Goal: Task Accomplishment & Management: Manage account settings

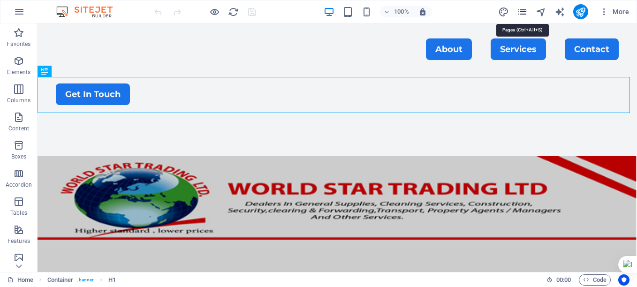
click at [522, 10] on icon "pages" at bounding box center [522, 12] width 11 height 11
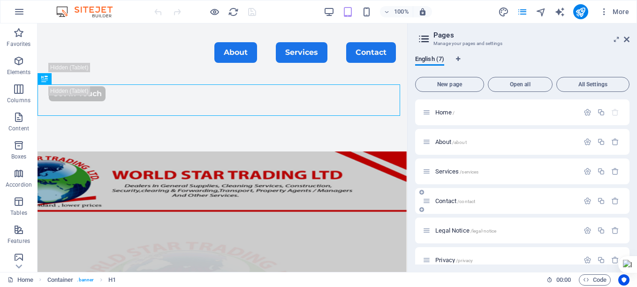
click at [483, 203] on p "Contact /contact" at bounding box center [505, 201] width 141 height 6
click at [483, 203] on div "Contact /contact" at bounding box center [522, 201] width 214 height 26
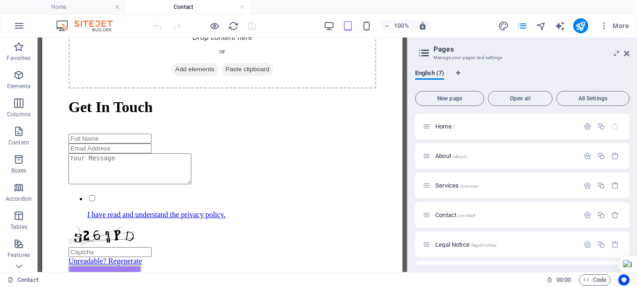
scroll to position [418, 0]
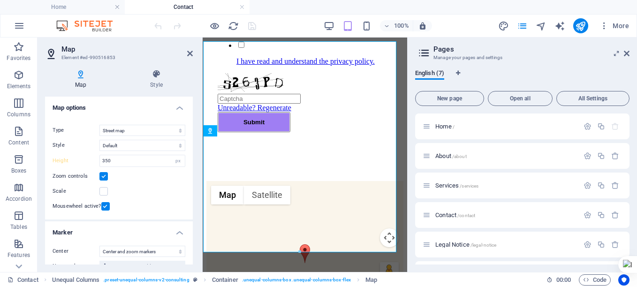
scroll to position [435, 0]
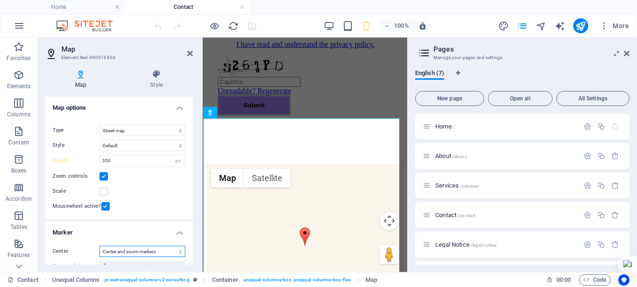
click at [160, 250] on select "Don't center Center markers Center and zoom markers" at bounding box center [142, 251] width 86 height 11
select select "0"
click at [99, 257] on select "Don't center Center markers Center and zoom markers" at bounding box center [142, 251] width 86 height 11
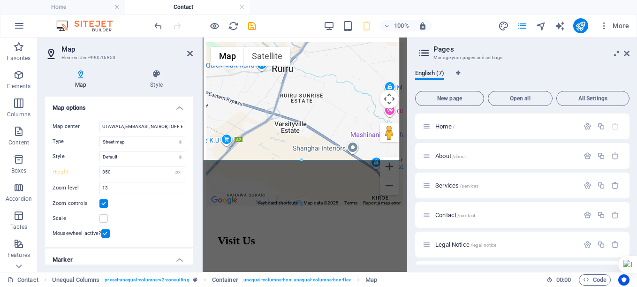
scroll to position [554, 0]
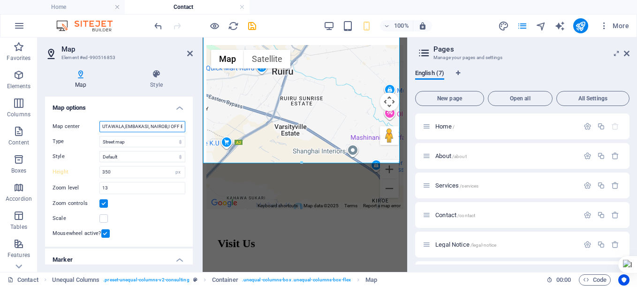
click at [182, 127] on input "UTAWALA,EMBAKASI, NAIROB,I OFF EASTERN BYPASS, 00100 [GEOGRAPHIC_DATA]" at bounding box center [142, 126] width 86 height 11
click at [179, 125] on input "UTAWALA,EMBAKASI, NAIROB,I OFF EASTERN BYPASS, 00100 [GEOGRAPHIC_DATA]" at bounding box center [142, 126] width 86 height 11
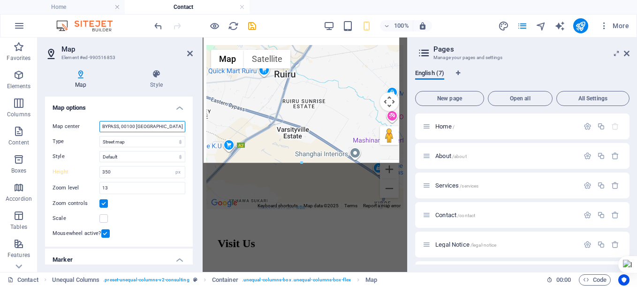
click at [159, 127] on input "BYPASS, 00100 [GEOGRAPHIC_DATA]" at bounding box center [142, 126] width 86 height 11
type input "B"
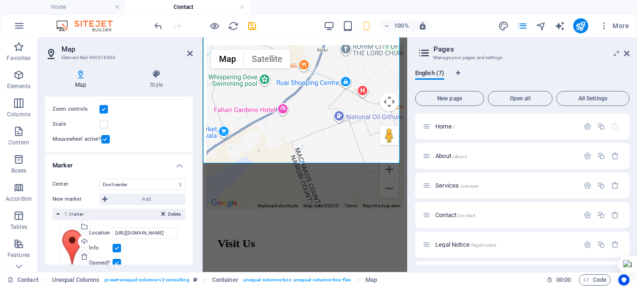
scroll to position [101, 0]
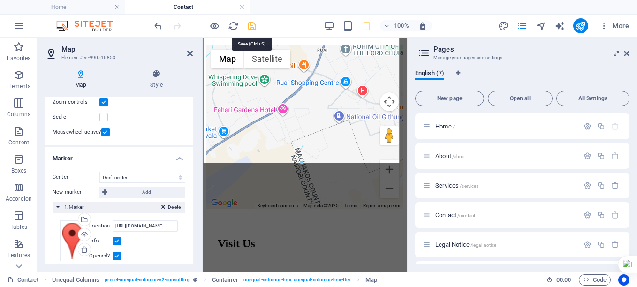
type input "Utawal"
click at [249, 25] on icon "save" at bounding box center [252, 26] width 11 height 11
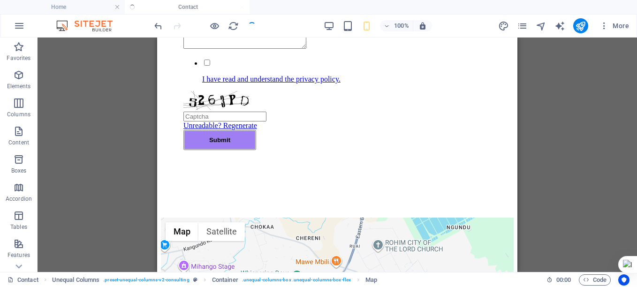
checkbox input "false"
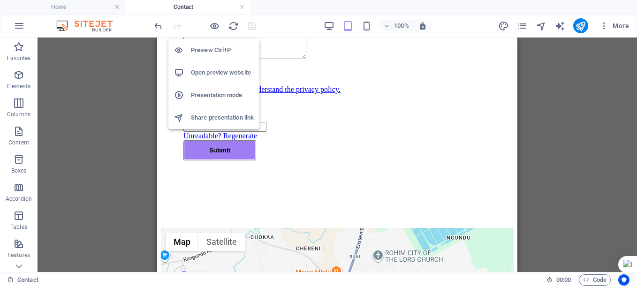
click at [215, 72] on h6 "Open preview website" at bounding box center [222, 72] width 63 height 11
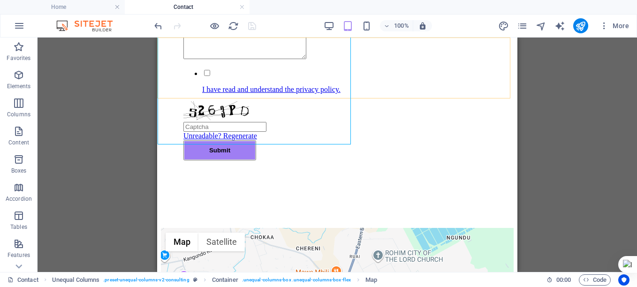
drag, startPoint x: 275, startPoint y: 80, endPoint x: 396, endPoint y: 155, distance: 141.9
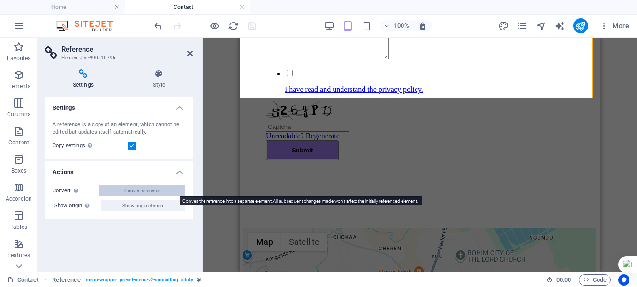
click at [156, 190] on span "Convert reference" at bounding box center [142, 190] width 36 height 11
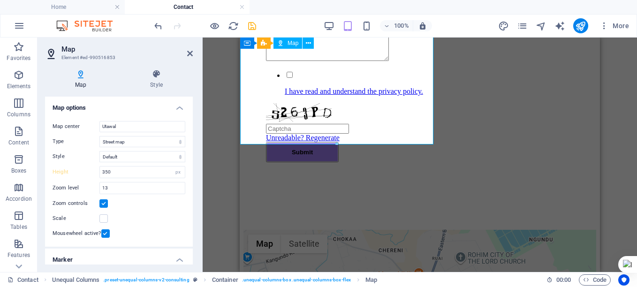
type input "450"
drag, startPoint x: 190, startPoint y: 135, endPoint x: 191, endPoint y: 148, distance: 12.7
click at [191, 148] on div "Map options Map center Utawal Map is limited to embed mode. To enable all featu…" at bounding box center [119, 181] width 148 height 168
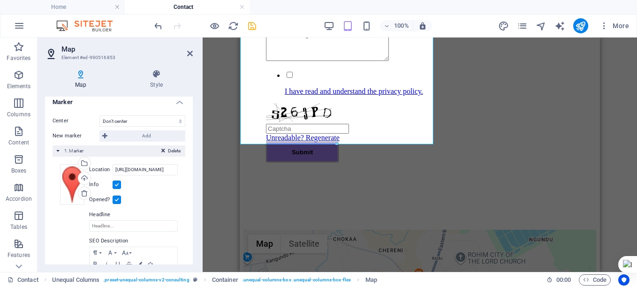
scroll to position [171, 0]
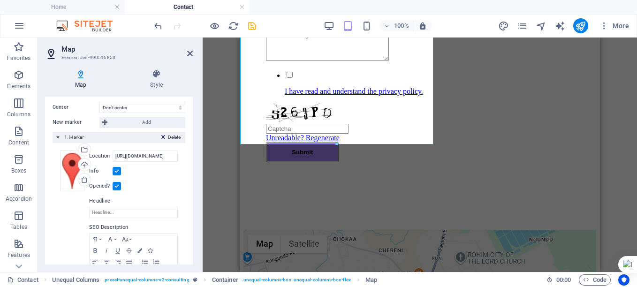
click at [118, 186] on label at bounding box center [116, 186] width 8 height 8
click at [0, 0] on input "Opened?" at bounding box center [0, 0] width 0 height 0
click at [116, 171] on label at bounding box center [116, 171] width 8 height 8
click at [0, 0] on input "Info" at bounding box center [0, 0] width 0 height 0
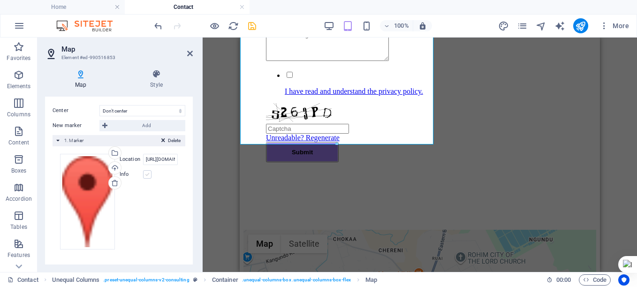
scroll to position [166, 0]
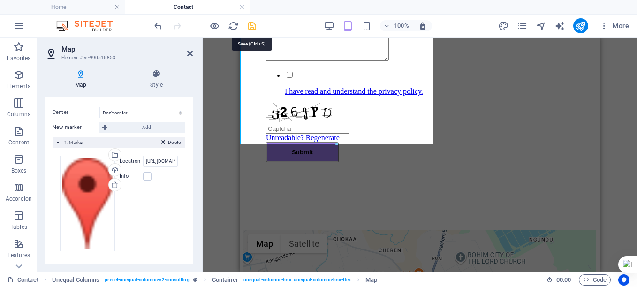
click at [252, 27] on icon "save" at bounding box center [252, 26] width 11 height 11
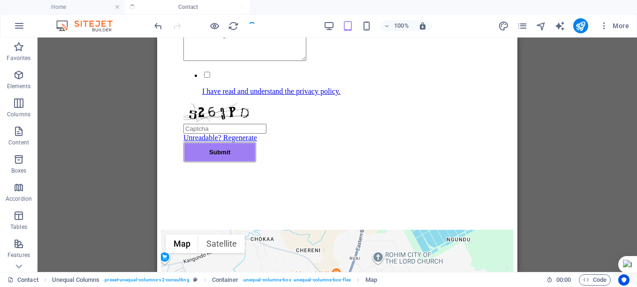
checkbox input "false"
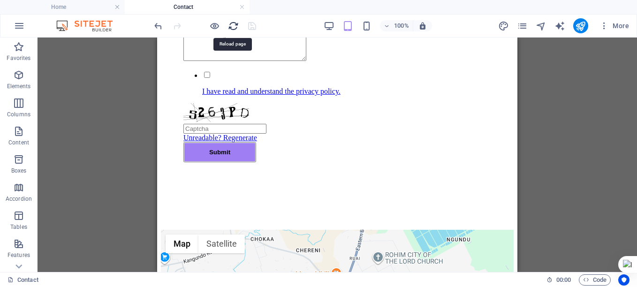
click at [233, 26] on icon "reload" at bounding box center [233, 26] width 11 height 11
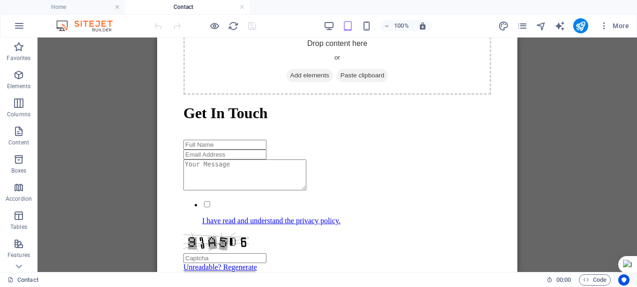
scroll to position [413, 0]
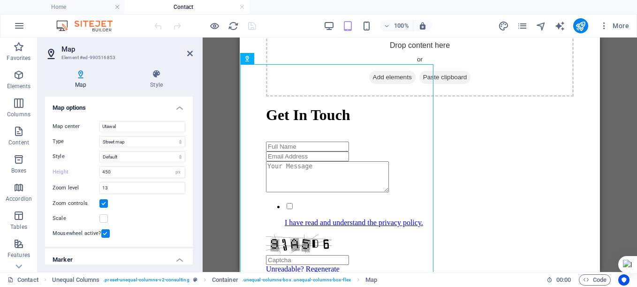
drag, startPoint x: 190, startPoint y: 137, endPoint x: 191, endPoint y: 157, distance: 20.6
click at [191, 157] on div "Map options Map center Utawal Map is limited to embed mode. To enable all featu…" at bounding box center [119, 181] width 148 height 168
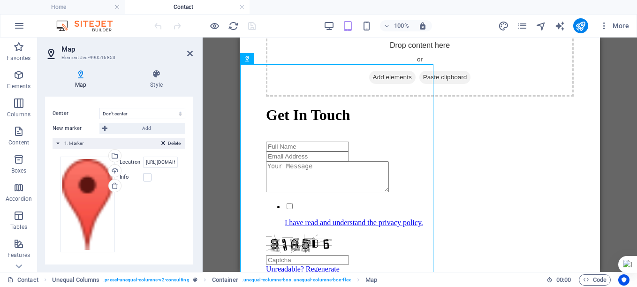
scroll to position [166, 0]
click at [188, 243] on div "Center Don't center Center markers Center and zoom markers New marker Add Delet…" at bounding box center [119, 182] width 148 height 167
click at [127, 112] on select "Don't center Center markers Center and zoom markers" at bounding box center [142, 112] width 86 height 11
click at [99, 107] on select "Don't center Center markers Center and zoom markers" at bounding box center [142, 112] width 86 height 11
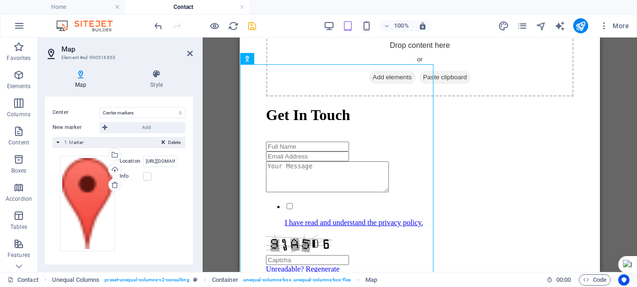
click at [191, 194] on div "Map options Map center Utawal Map is limited to embed mode. To enable all featu…" at bounding box center [119, 181] width 148 height 168
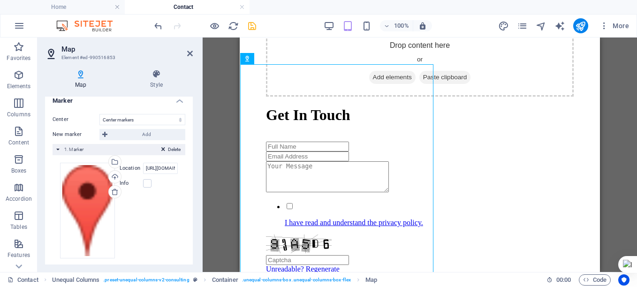
scroll to position [148, 0]
click at [150, 115] on select "Don't center Center markers Center and zoom markers" at bounding box center [142, 118] width 86 height 11
select select "0"
click at [99, 113] on select "Don't center Center markers Center and zoom markers" at bounding box center [142, 118] width 86 height 11
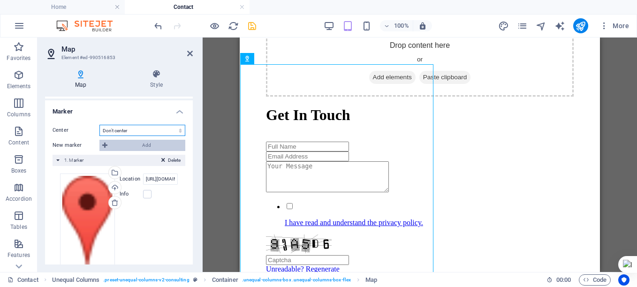
scroll to position [159, 0]
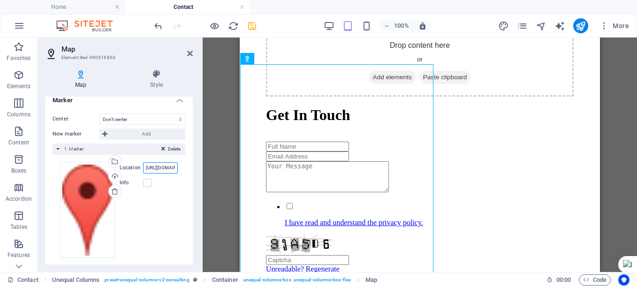
click at [158, 167] on input "[URL][DOMAIN_NAME]" at bounding box center [160, 167] width 35 height 11
click at [172, 168] on input "[URL][DOMAIN_NAME]" at bounding box center [160, 167] width 35 height 11
click at [149, 167] on input "[URL][DOMAIN_NAME]" at bounding box center [160, 167] width 35 height 11
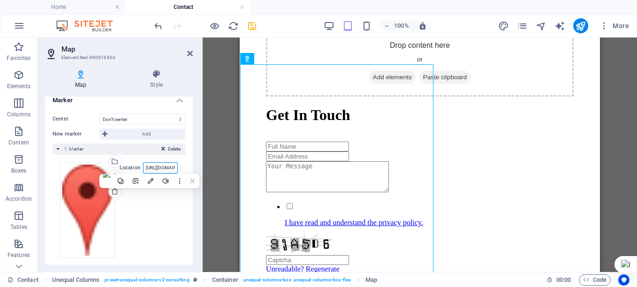
click at [164, 166] on input "[URL][DOMAIN_NAME]" at bounding box center [160, 167] width 35 height 11
click at [145, 166] on input "[URL][DOMAIN_NAME]" at bounding box center [160, 167] width 35 height 11
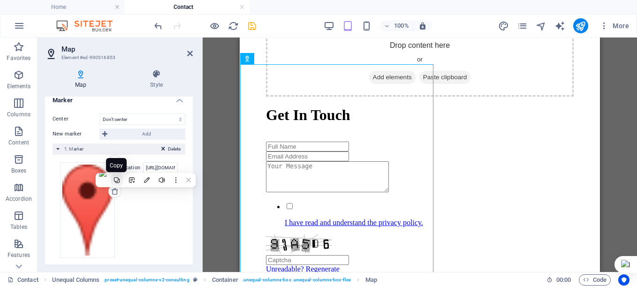
click at [118, 181] on icon at bounding box center [116, 180] width 6 height 6
click at [162, 147] on icon at bounding box center [163, 150] width 4 height 11
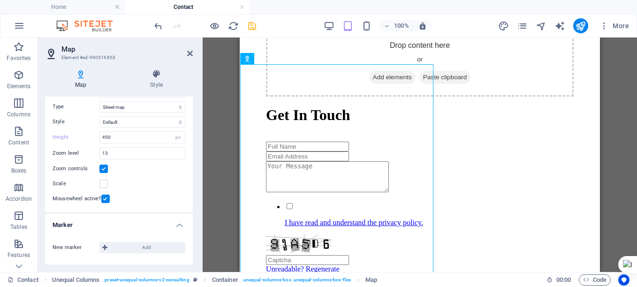
scroll to position [35, 0]
click at [128, 172] on div "Zoom controls" at bounding box center [118, 168] width 133 height 11
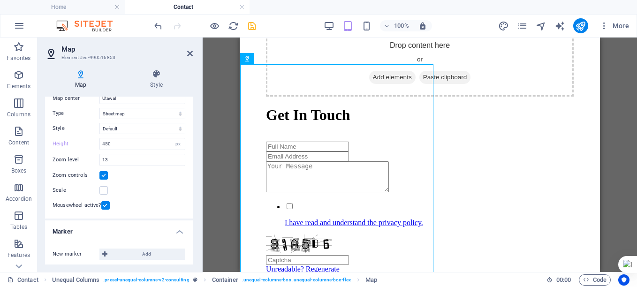
scroll to position [0, 0]
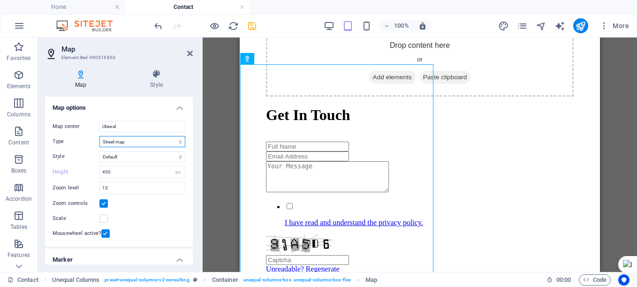
click at [150, 142] on select "Street map Satellite view Satellite view with streets Terrain map" at bounding box center [142, 141] width 86 height 11
click at [99, 136] on select "Street map Satellite view Satellite view with streets Terrain map" at bounding box center [142, 141] width 86 height 11
click at [167, 158] on select "Default Colorize Pale [PERSON_NAME] Subtle Grayscale Shades of Grey Apple Maps …" at bounding box center [142, 156] width 86 height 11
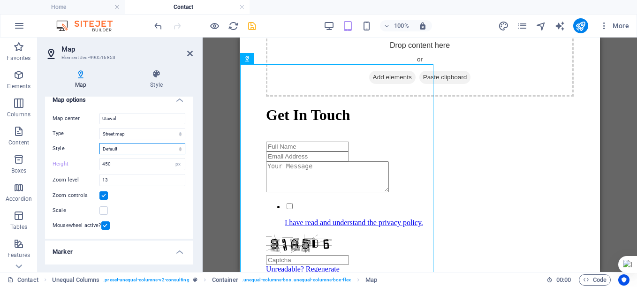
scroll to position [35, 0]
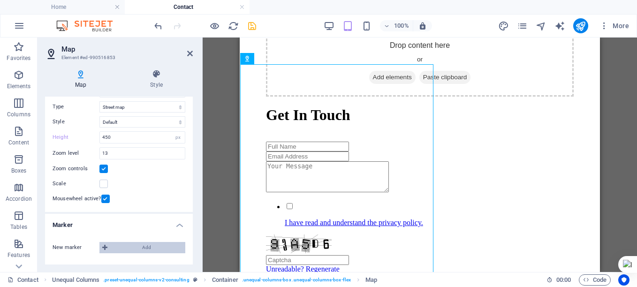
click at [147, 247] on span "Add" at bounding box center [146, 247] width 72 height 11
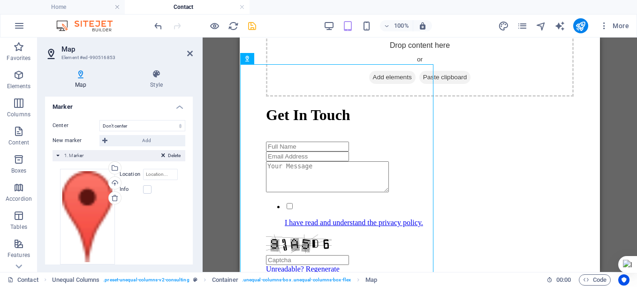
scroll to position [154, 0]
click at [158, 172] on input "Location" at bounding box center [160, 173] width 35 height 11
paste input "[URL][DOMAIN_NAME]"
type input "[URL][DOMAIN_NAME]"
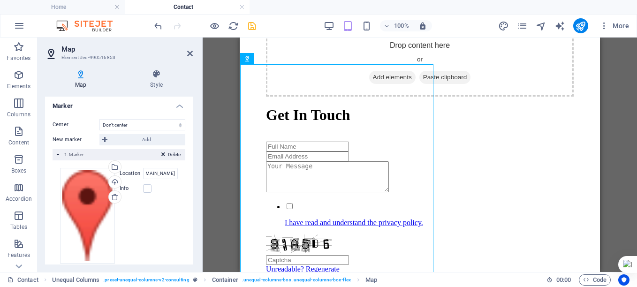
scroll to position [0, 0]
click at [165, 217] on div "Drag files here, click to choose files or select files from Files or our free s…" at bounding box center [119, 216] width 118 height 96
click at [133, 125] on select "Don't center Center markers Center and zoom markers" at bounding box center [142, 124] width 86 height 11
click at [99, 119] on select "Don't center Center markers Center and zoom markers" at bounding box center [142, 124] width 86 height 11
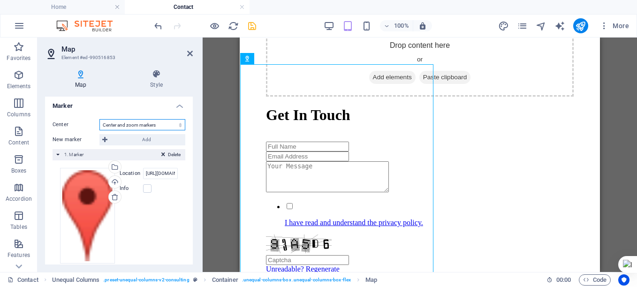
click at [138, 123] on select "Don't center Center markers Center and zoom markers" at bounding box center [142, 124] width 86 height 11
click at [99, 119] on select "Don't center Center markers Center and zoom markers" at bounding box center [142, 124] width 86 height 11
click at [140, 121] on select "Don't center Center markers Center and zoom markers" at bounding box center [142, 124] width 86 height 11
select select "0"
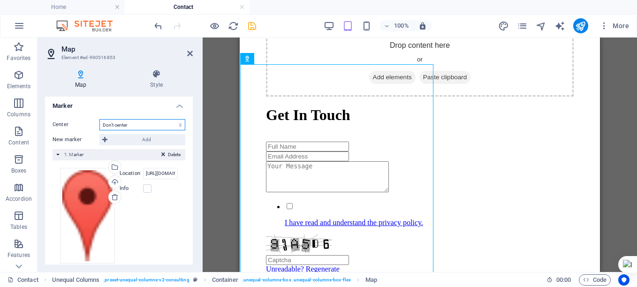
click at [99, 119] on select "Don't center Center markers Center and zoom markers" at bounding box center [142, 124] width 86 height 11
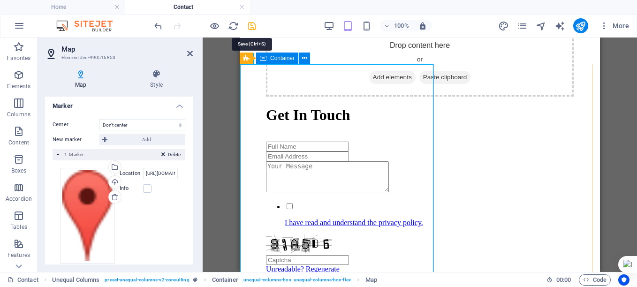
click at [253, 24] on icon "save" at bounding box center [252, 26] width 11 height 11
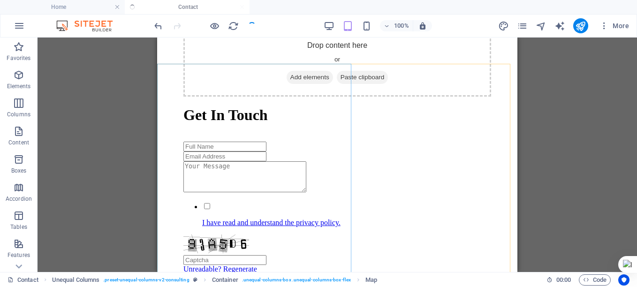
checkbox input "false"
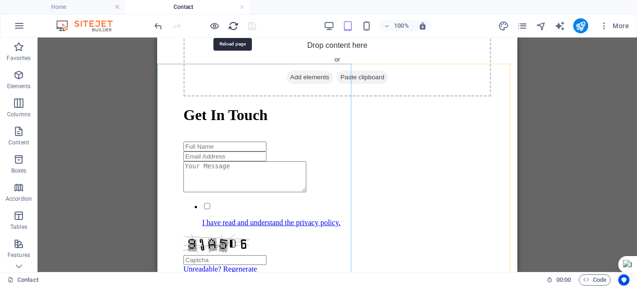
click at [233, 25] on icon "reload" at bounding box center [233, 26] width 11 height 11
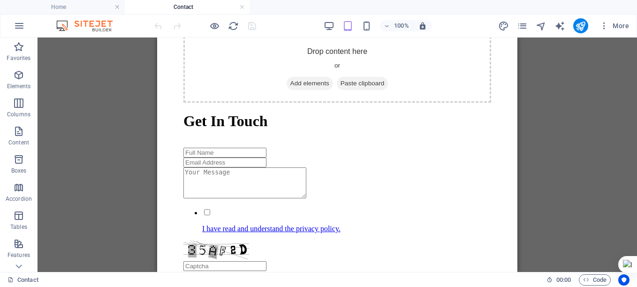
scroll to position [421, 0]
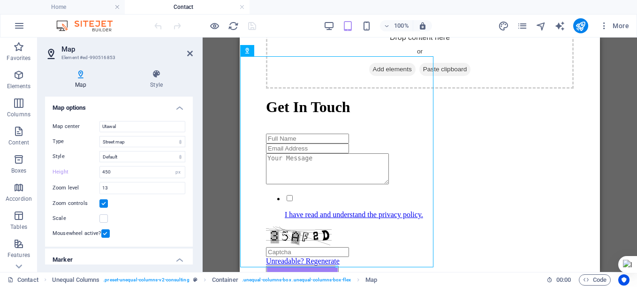
drag, startPoint x: 190, startPoint y: 164, endPoint x: 190, endPoint y: 194, distance: 30.0
click at [190, 194] on div "Map center Utawal Map is limited to embed mode. To enable all features, please …" at bounding box center [119, 179] width 148 height 133
drag, startPoint x: 190, startPoint y: 162, endPoint x: 190, endPoint y: 189, distance: 27.7
click at [190, 189] on div "Map center Utawal Map is limited to embed mode. To enable all features, please …" at bounding box center [119, 179] width 148 height 133
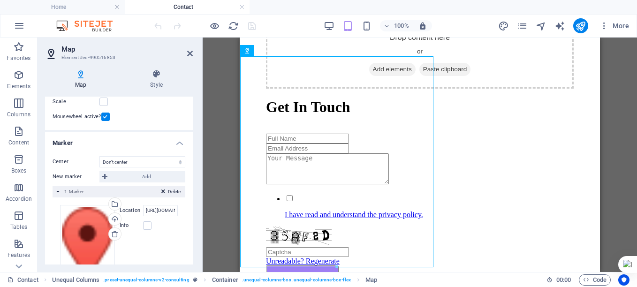
scroll to position [124, 0]
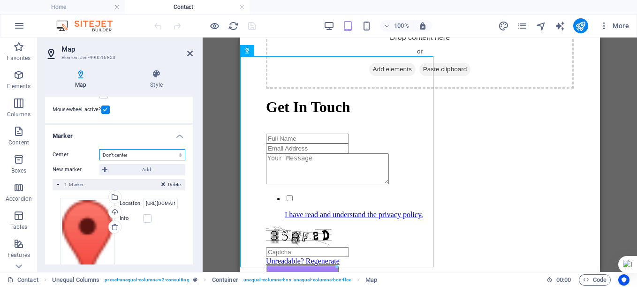
click at [148, 157] on select "Don't center Center markers Center and zoom markers" at bounding box center [142, 154] width 86 height 11
click at [99, 149] on select "Don't center Center markers Center and zoom markers" at bounding box center [142, 154] width 86 height 11
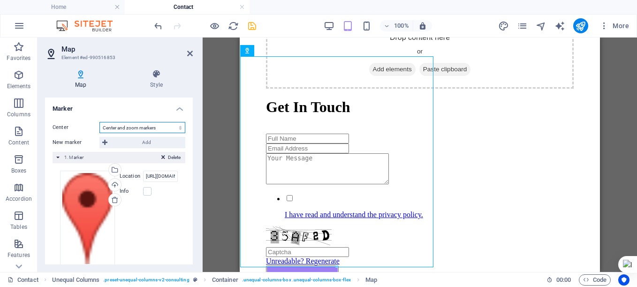
scroll to position [97, 0]
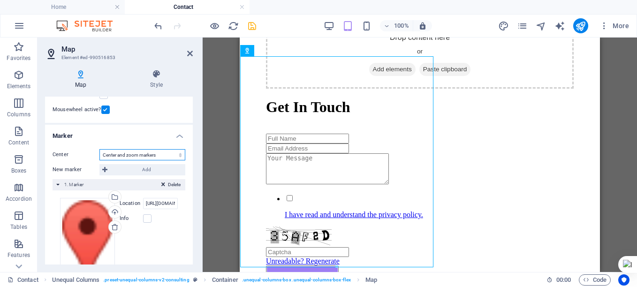
click at [142, 153] on select "Don't center Center markers Center and zoom markers" at bounding box center [142, 154] width 86 height 11
select select "1"
click at [99, 149] on select "Don't center Center markers Center and zoom markers" at bounding box center [142, 154] width 86 height 11
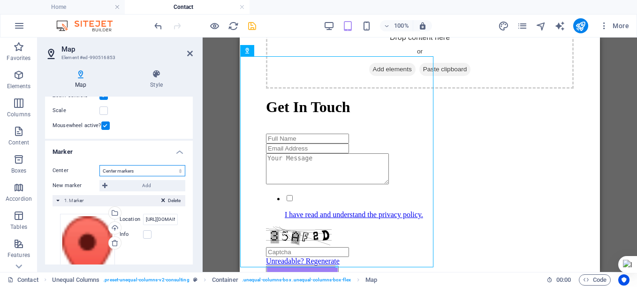
scroll to position [112, 0]
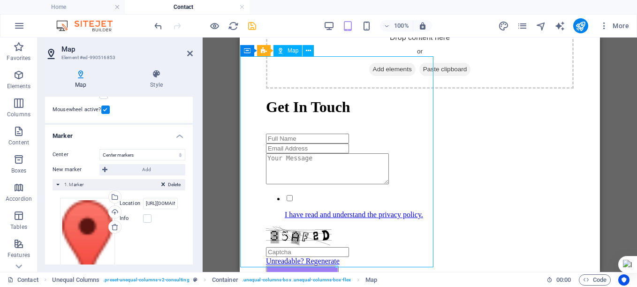
drag, startPoint x: 335, startPoint y: 149, endPoint x: 335, endPoint y: 184, distance: 34.7
drag, startPoint x: 335, startPoint y: 149, endPoint x: 337, endPoint y: 154, distance: 6.1
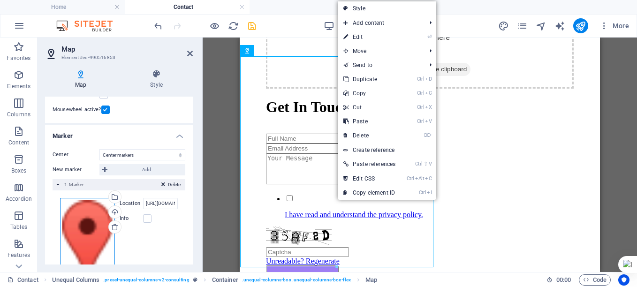
click at [85, 225] on div "Drag files here, click to choose files or select files from Files or our free s…" at bounding box center [87, 246] width 55 height 96
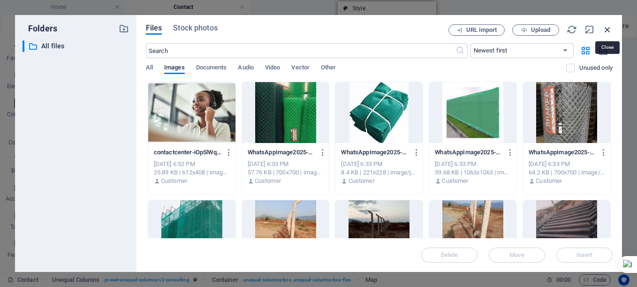
click at [607, 30] on icon "button" at bounding box center [607, 29] width 10 height 10
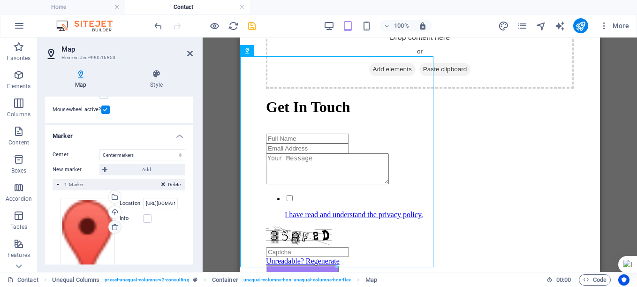
click at [114, 226] on icon at bounding box center [114, 226] width 7 height 7
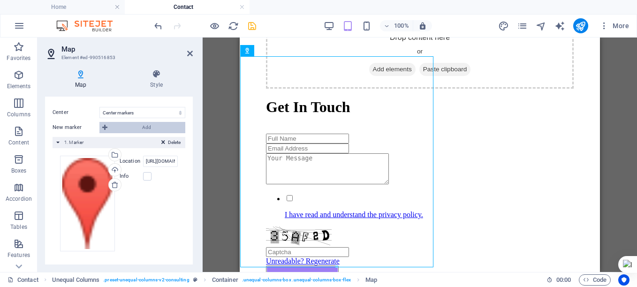
click at [104, 127] on icon at bounding box center [104, 127] width 5 height 11
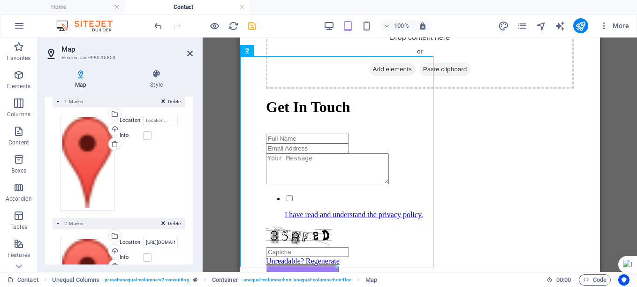
scroll to position [197, 0]
click at [172, 218] on span "Delete" at bounding box center [174, 222] width 13 height 8
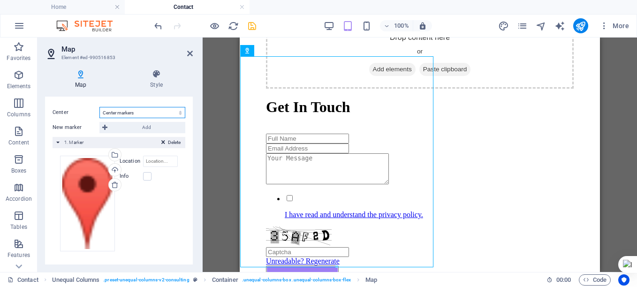
click at [135, 111] on select "Don't center Center markers Center and zoom markers" at bounding box center [142, 112] width 86 height 11
select select "0"
click at [99, 107] on select "Don't center Center markers Center and zoom markers" at bounding box center [142, 112] width 86 height 11
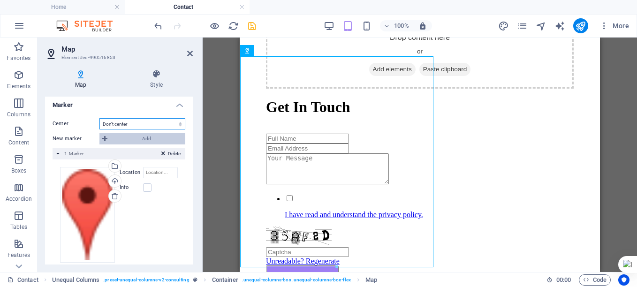
scroll to position [166, 0]
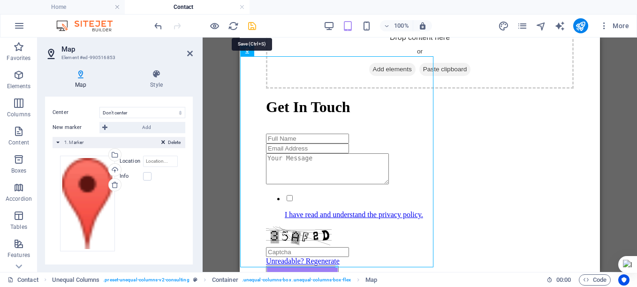
click at [252, 26] on icon "save" at bounding box center [252, 26] width 11 height 11
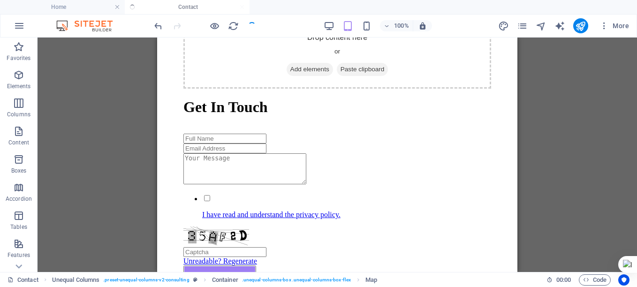
checkbox input "false"
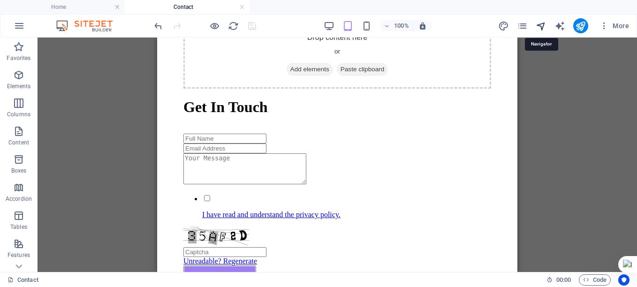
click at [544, 25] on icon "navigator" at bounding box center [540, 26] width 11 height 11
select select "17967115-en"
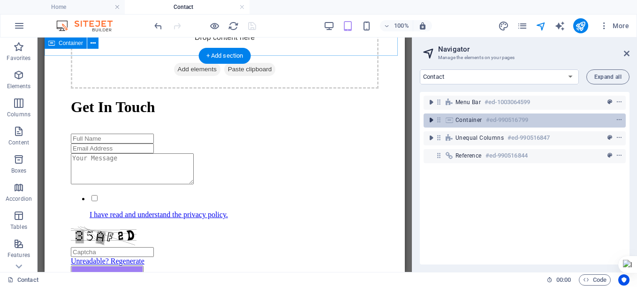
click at [431, 121] on icon "toggle-expand" at bounding box center [430, 119] width 9 height 9
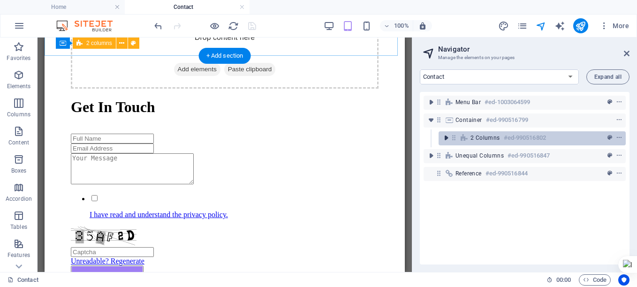
click at [446, 137] on icon "toggle-expand" at bounding box center [445, 137] width 9 height 9
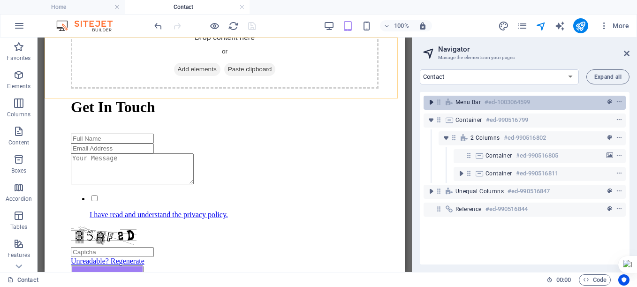
click at [432, 103] on icon "toggle-expand" at bounding box center [430, 101] width 9 height 9
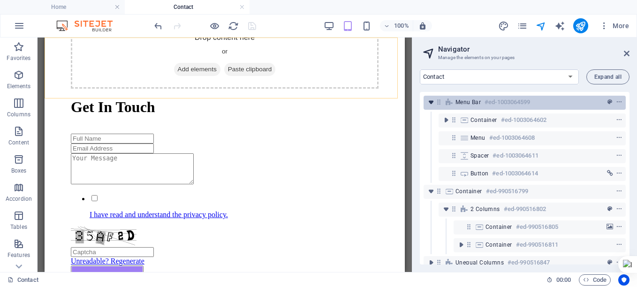
click at [432, 103] on icon "toggle-expand" at bounding box center [430, 101] width 9 height 9
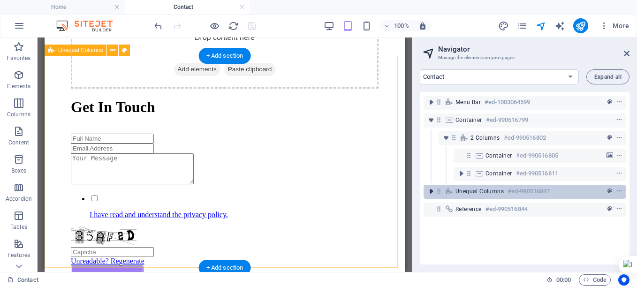
click at [434, 193] on icon "toggle-expand" at bounding box center [430, 191] width 9 height 9
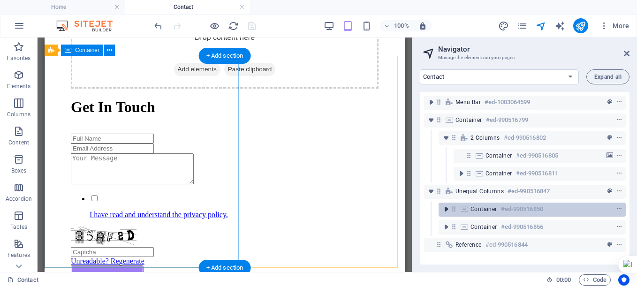
click at [444, 210] on icon "toggle-expand" at bounding box center [445, 208] width 9 height 9
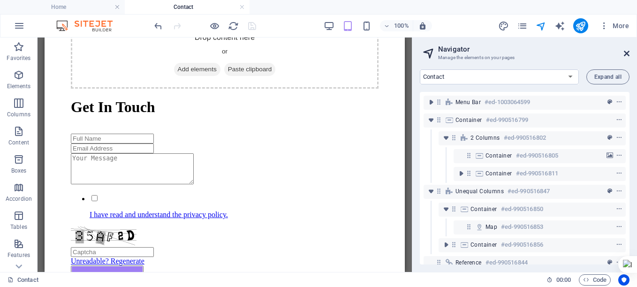
click at [626, 52] on icon at bounding box center [626, 53] width 6 height 7
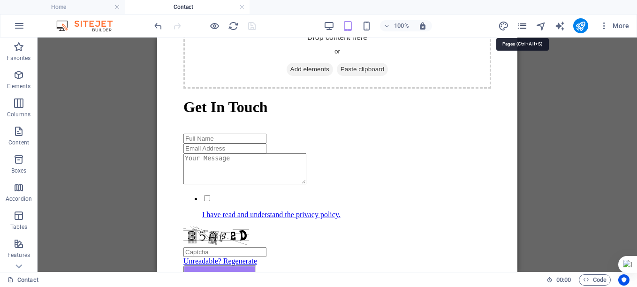
click at [519, 25] on icon "pages" at bounding box center [522, 26] width 11 height 11
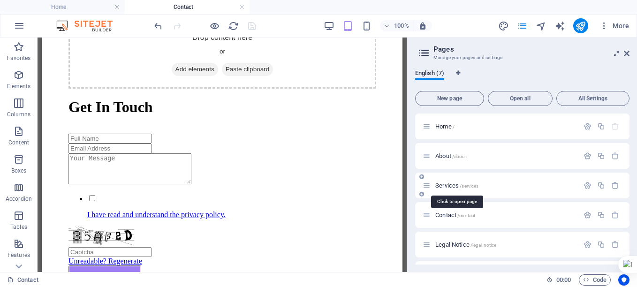
click at [449, 184] on span "Services /services" at bounding box center [456, 185] width 43 height 7
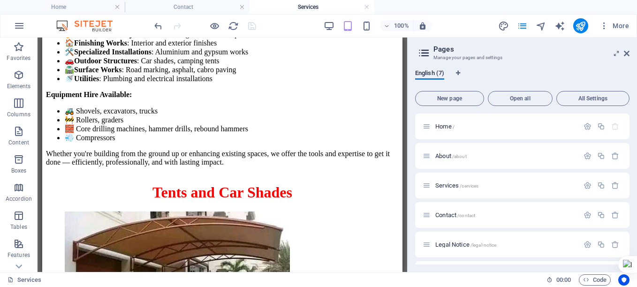
scroll to position [0, 0]
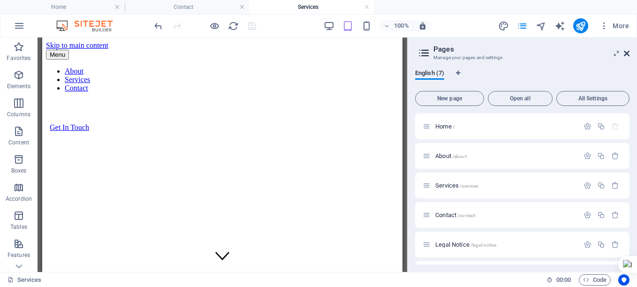
click at [627, 54] on icon at bounding box center [626, 53] width 6 height 7
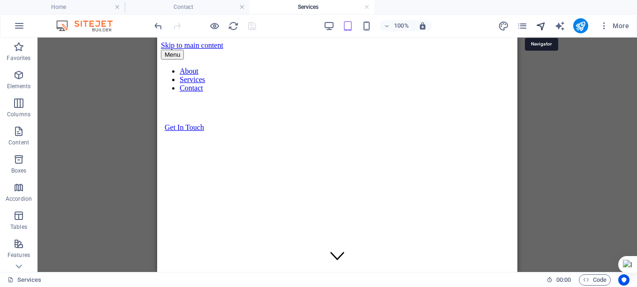
click at [540, 22] on icon "navigator" at bounding box center [540, 26] width 11 height 11
select select "17967109-en"
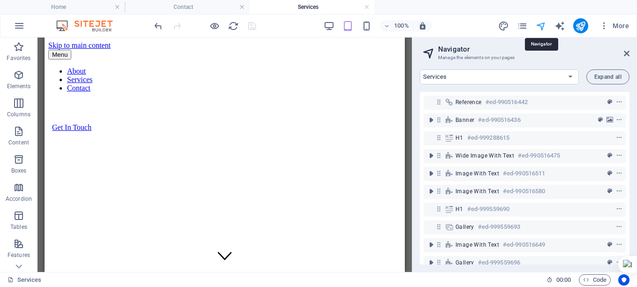
click at [540, 22] on icon "navigator" at bounding box center [540, 26] width 11 height 11
click at [623, 51] on icon at bounding box center [626, 53] width 6 height 7
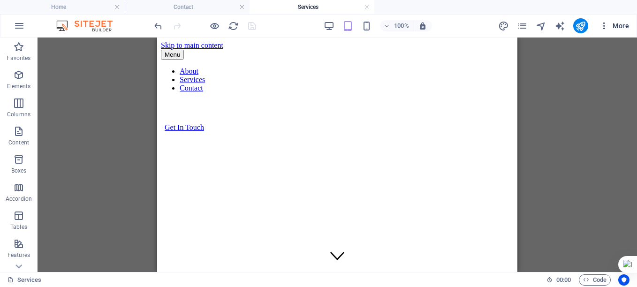
click at [602, 25] on icon "button" at bounding box center [603, 25] width 9 height 9
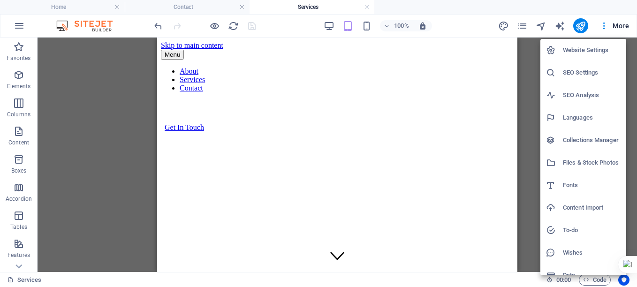
click at [573, 48] on h6 "Website Settings" at bounding box center [591, 50] width 58 height 11
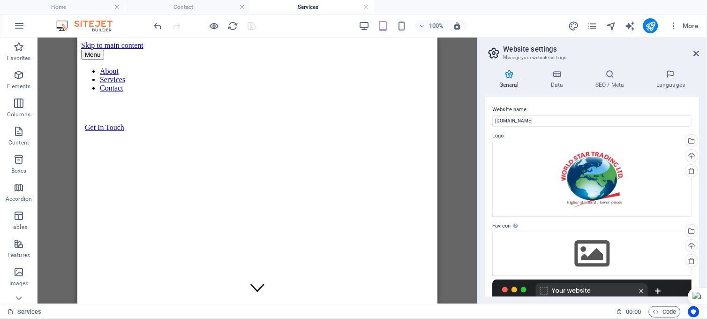
click at [636, 217] on html "WORLD STAR TRADING LTD Home Contact Services Favorites Elements Columns Content…" at bounding box center [353, 159] width 707 height 319
click at [555, 76] on icon at bounding box center [557, 73] width 41 height 9
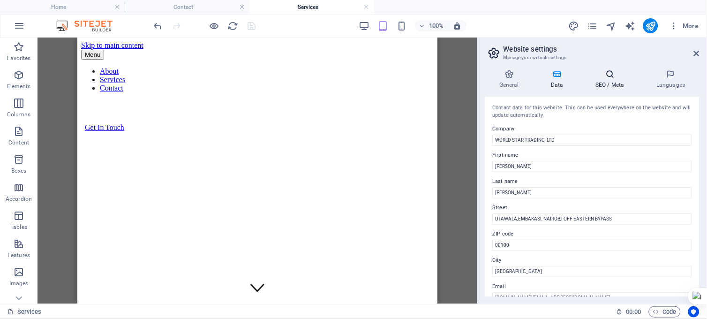
click at [613, 80] on h4 "SEO / Meta" at bounding box center [611, 79] width 61 height 20
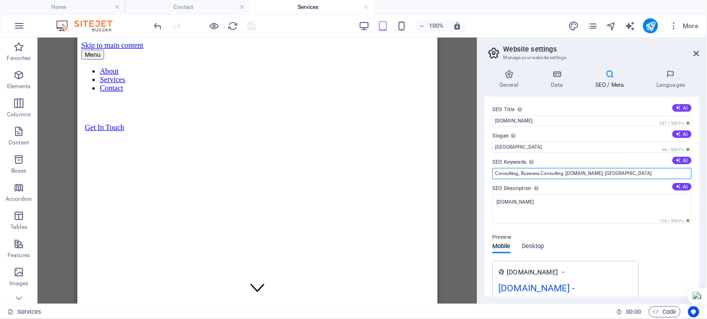
click at [636, 172] on input "Consulting,, Business Consulting ,[DOMAIN_NAME], [GEOGRAPHIC_DATA]" at bounding box center [592, 173] width 199 height 11
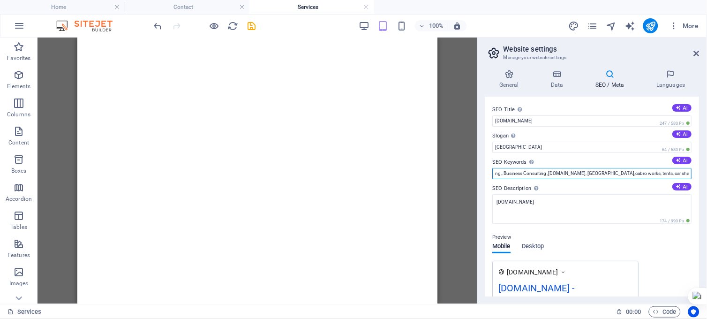
scroll to position [0, 20]
type input "Consulting,, Business Consulting ,[DOMAIN_NAME], [GEOGRAPHIC_DATA],cabro works,…"
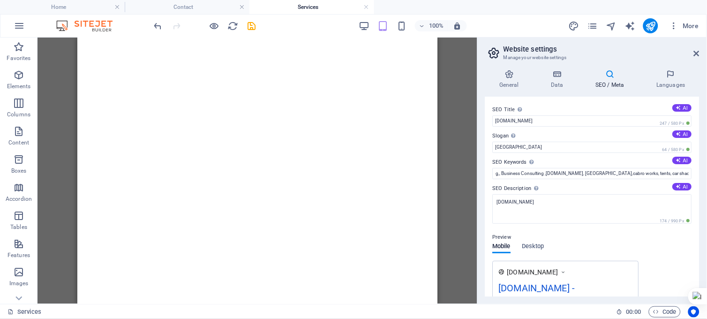
scroll to position [0, 0]
click at [517, 148] on input "[GEOGRAPHIC_DATA]" at bounding box center [592, 147] width 199 height 11
type input "N"
type input "High Standards, Low price"
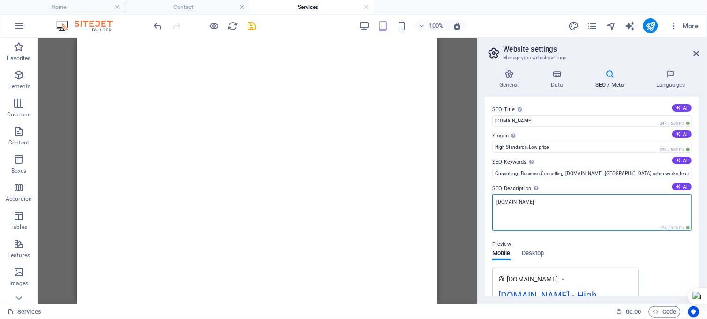
click at [559, 200] on textarea "[DOMAIN_NAME]" at bounding box center [592, 212] width 199 height 37
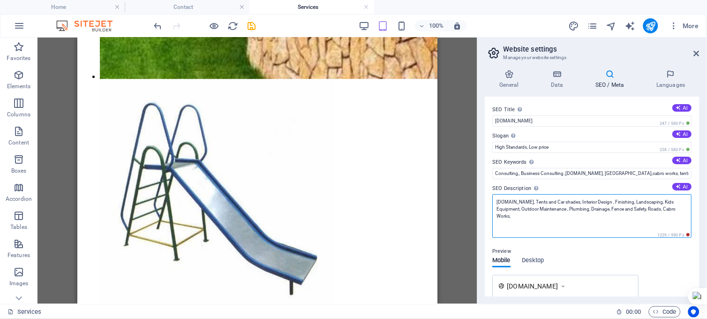
scroll to position [5281, 0]
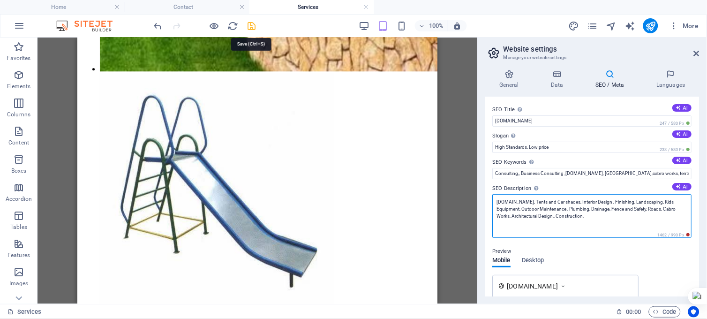
type textarea "[DOMAIN_NAME], Tents and Car shades, Interior Design , Finishing, Landscaping, …"
click at [248, 22] on icon "save" at bounding box center [252, 26] width 11 height 11
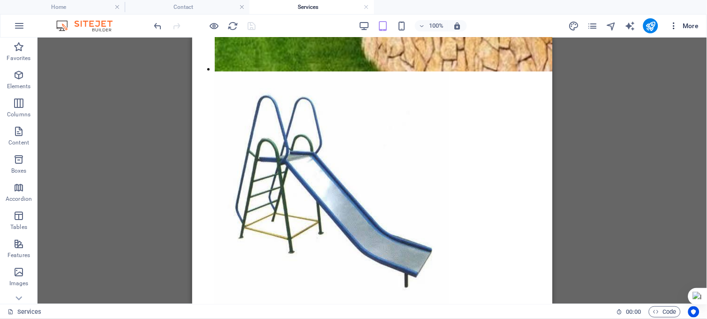
click at [636, 27] on icon "button" at bounding box center [673, 25] width 9 height 9
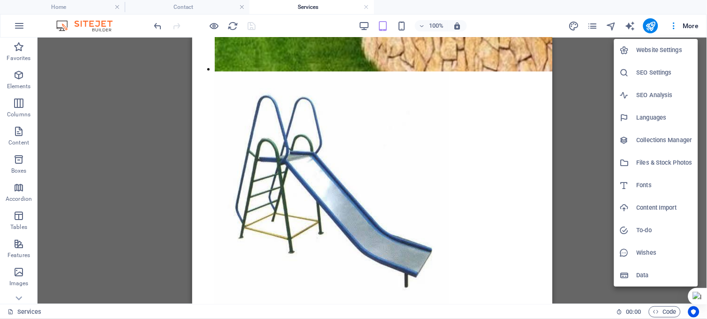
click at [636, 94] on h6 "SEO Analysis" at bounding box center [665, 95] width 56 height 11
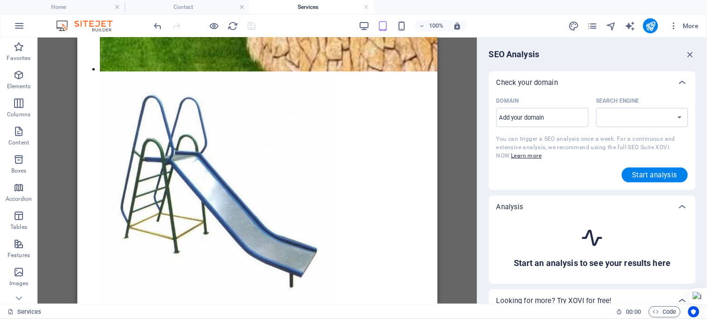
select select "[DOMAIN_NAME]"
click at [514, 115] on input "Domain ​" at bounding box center [542, 117] width 92 height 15
type input "[DOMAIN_NAME]"
click at [636, 176] on span "Start analysis" at bounding box center [654, 174] width 45 height 7
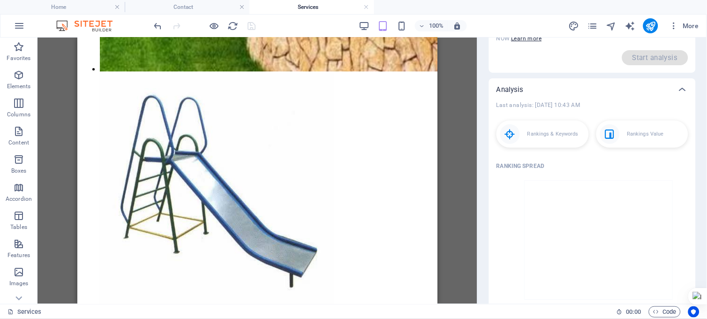
scroll to position [0, 0]
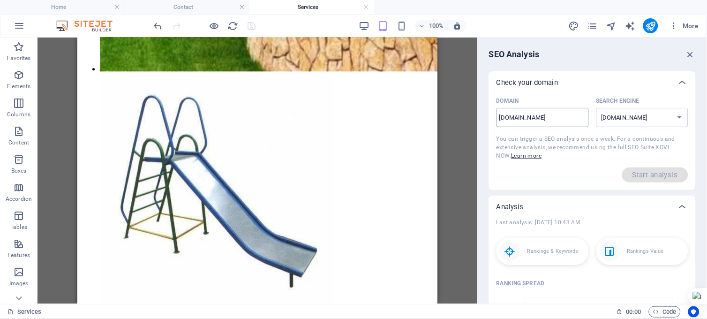
drag, startPoint x: 545, startPoint y: 91, endPoint x: 558, endPoint y: 114, distance: 26.7
click at [558, 114] on div "Check your domain Domain [DOMAIN_NAME] ​ Search Engine [DOMAIN_NAME] [DOMAIN_NA…" at bounding box center [592, 130] width 207 height 119
drag, startPoint x: 706, startPoint y: 59, endPoint x: 701, endPoint y: 108, distance: 49.0
click at [636, 108] on html "WORLD STAR TRADING LTD Home Contact Services Favorites Elements Columns Content…" at bounding box center [353, 159] width 707 height 319
drag, startPoint x: 705, startPoint y: 114, endPoint x: 704, endPoint y: 147, distance: 33.3
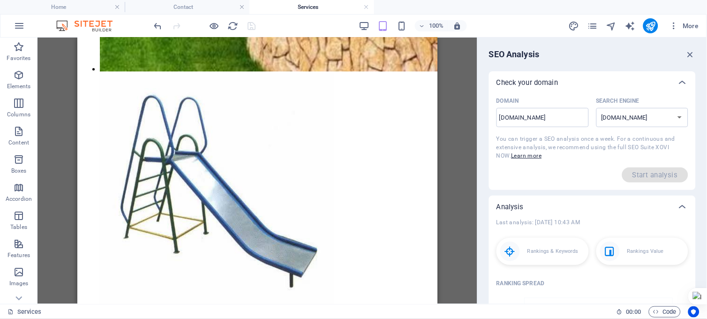
click at [636, 147] on div "SEO Analysis Check your domain Domain [DOMAIN_NAME] ​ Search Engine [DOMAIN_NAM…" at bounding box center [592, 170] width 229 height 266
drag, startPoint x: 706, startPoint y: 114, endPoint x: 706, endPoint y: 155, distance: 40.8
click at [636, 156] on html "WORLD STAR TRADING LTD Home Contact Services Favorites Elements Columns Content…" at bounding box center [353, 159] width 707 height 319
click at [636, 53] on icon "button" at bounding box center [690, 54] width 10 height 10
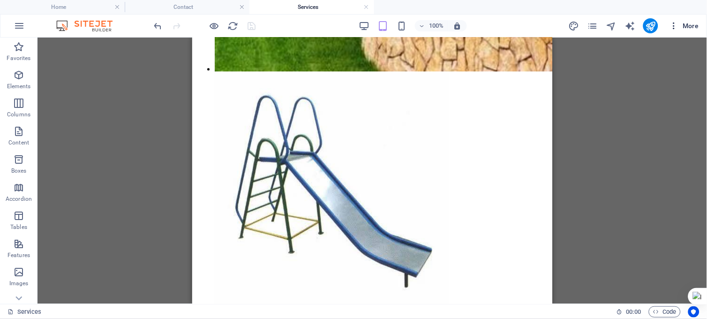
click at [636, 31] on button "More" at bounding box center [684, 25] width 37 height 15
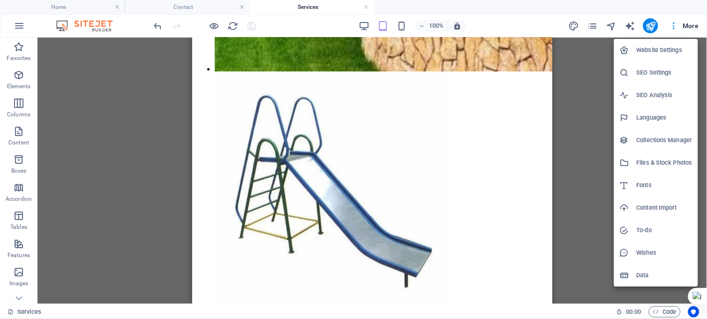
click at [636, 207] on h6 "Content Import" at bounding box center [665, 207] width 56 height 11
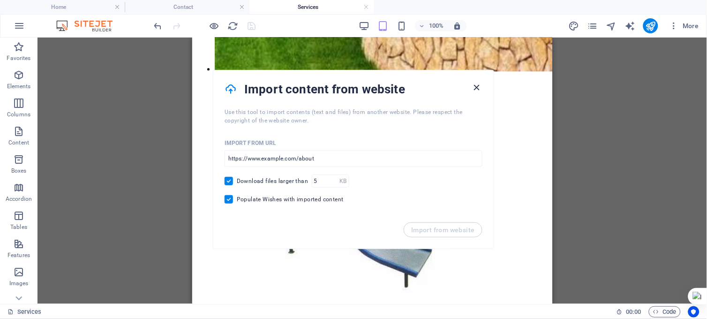
click at [476, 85] on icon "button" at bounding box center [477, 87] width 11 height 11
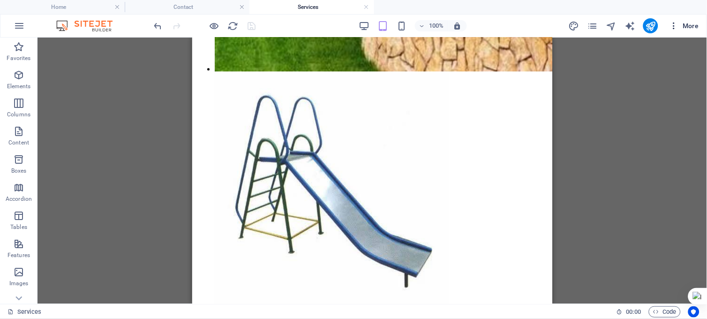
click at [636, 29] on icon "button" at bounding box center [673, 25] width 9 height 9
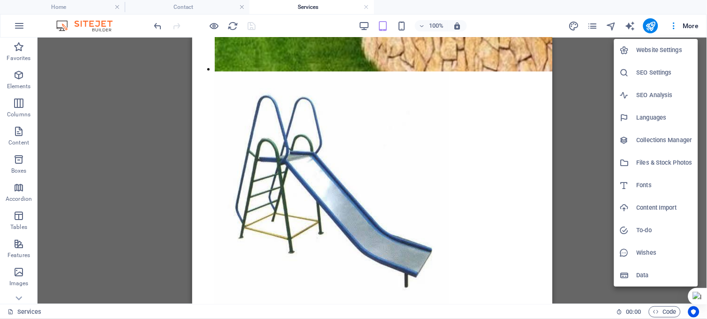
click at [636, 269] on li "Data" at bounding box center [656, 275] width 84 height 22
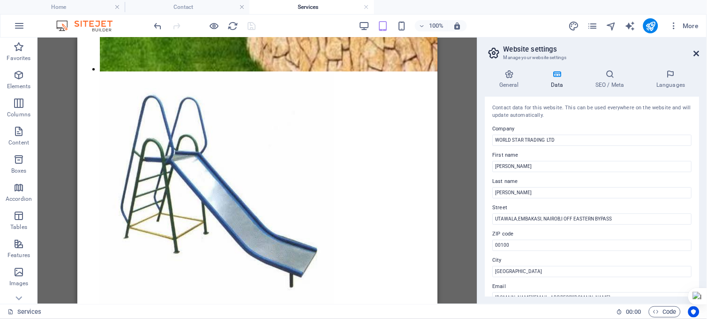
click at [636, 51] on icon at bounding box center [697, 53] width 6 height 7
